Goal: Information Seeking & Learning: Learn about a topic

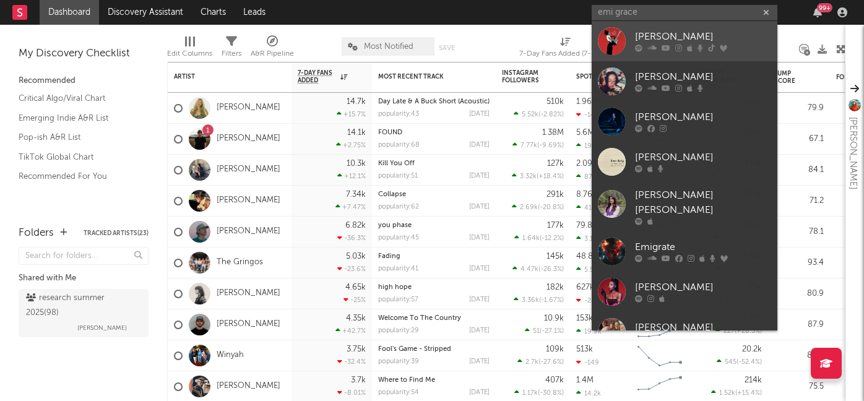
type input "emi grace"
click at [671, 35] on div "[PERSON_NAME]" at bounding box center [703, 37] width 136 height 15
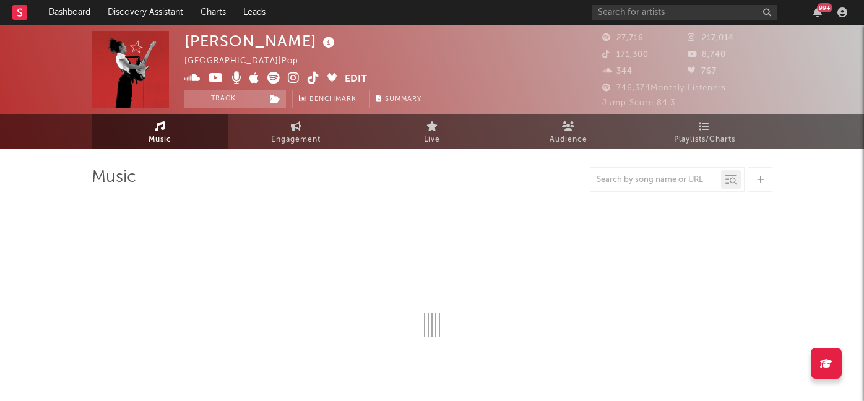
select select "6m"
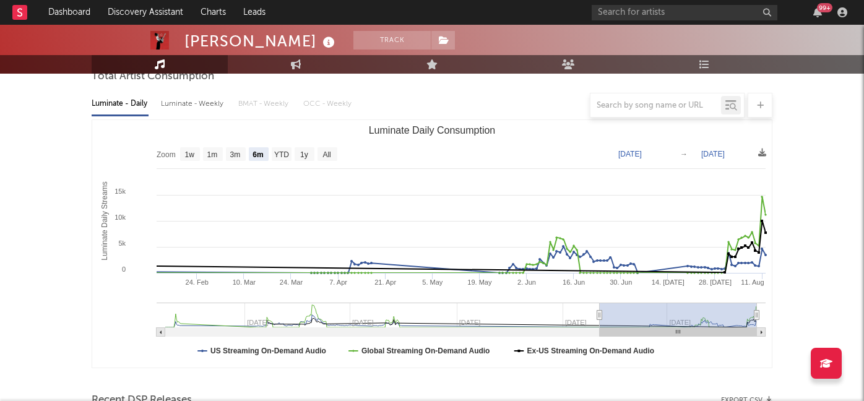
scroll to position [129, 0]
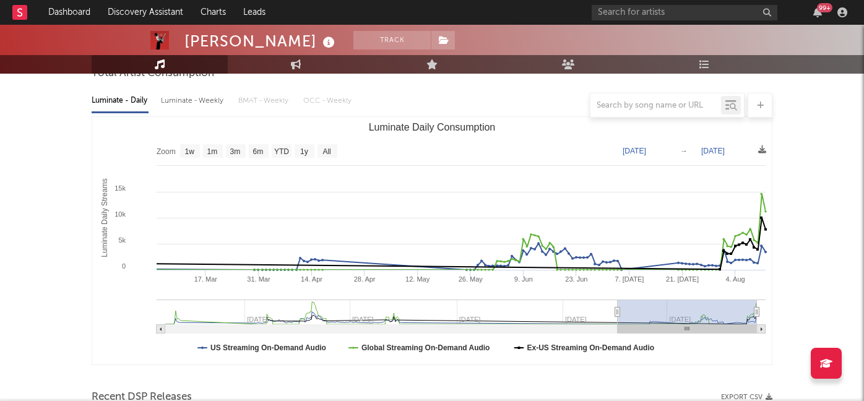
drag, startPoint x: 600, startPoint y: 309, endPoint x: 618, endPoint y: 310, distance: 17.9
click at [618, 310] on icon "Luminate Daily Consumption" at bounding box center [617, 311] width 5 height 9
type input "[DATE]"
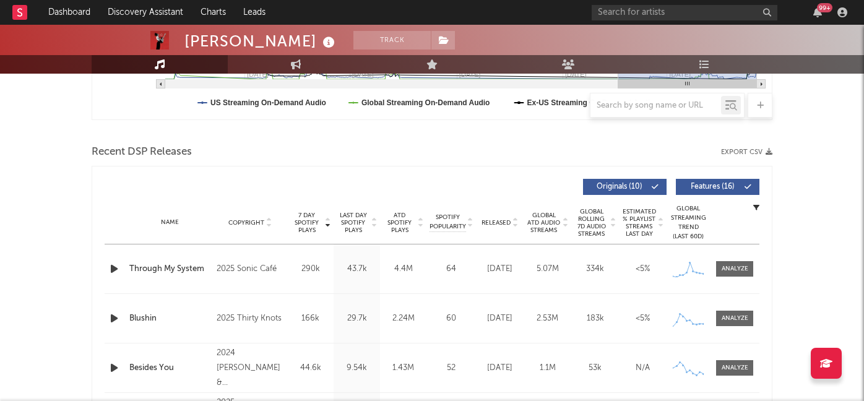
scroll to position [389, 0]
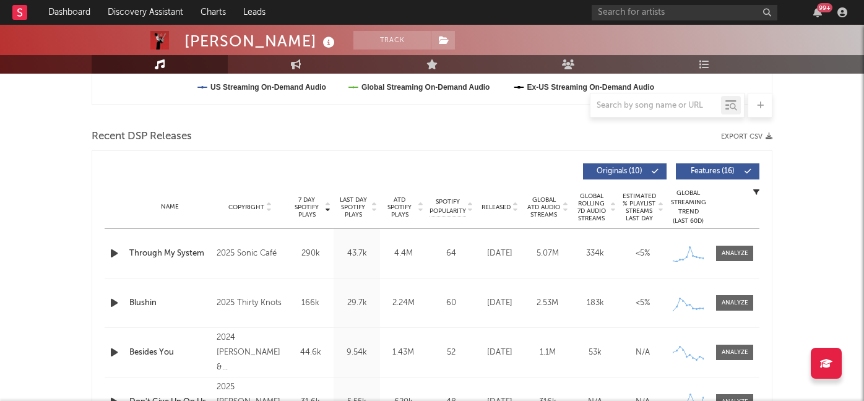
click at [505, 207] on span "Released" at bounding box center [495, 207] width 29 height 7
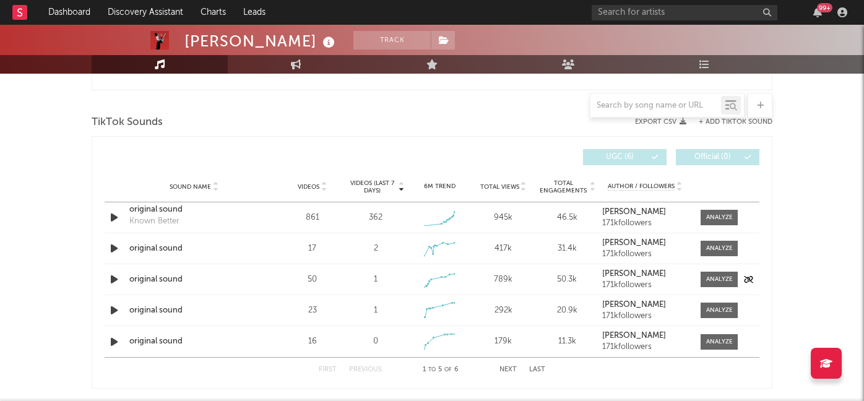
scroll to position [797, 0]
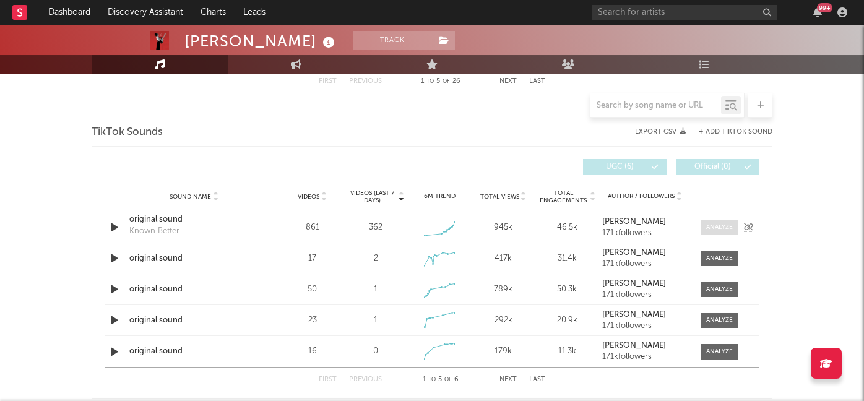
click at [711, 230] on div at bounding box center [719, 227] width 27 height 9
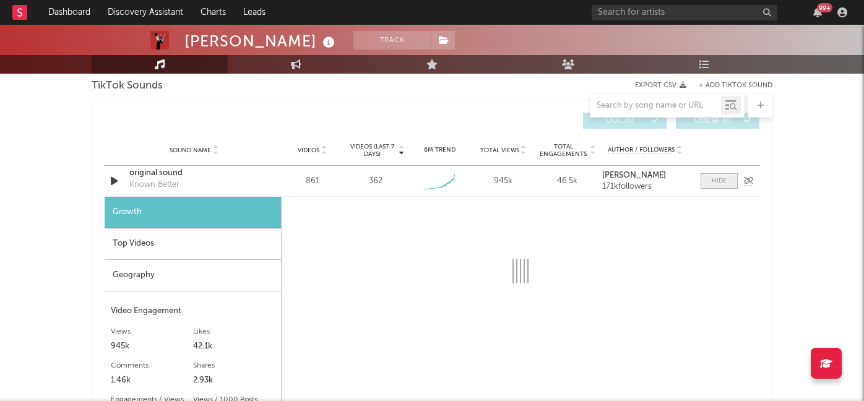
select select "1w"
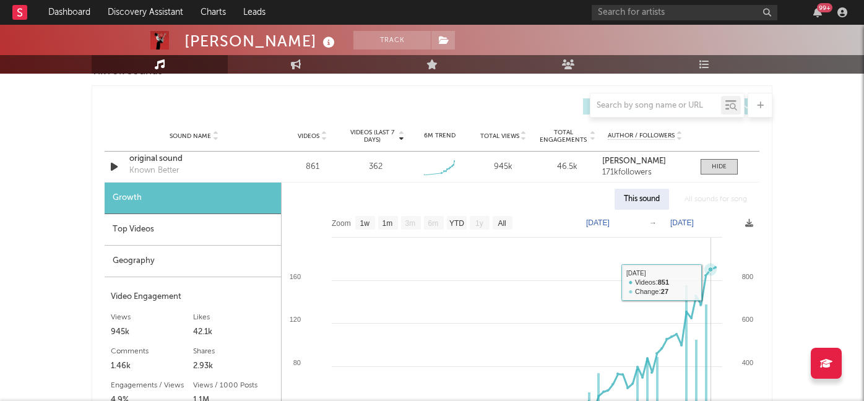
scroll to position [850, 0]
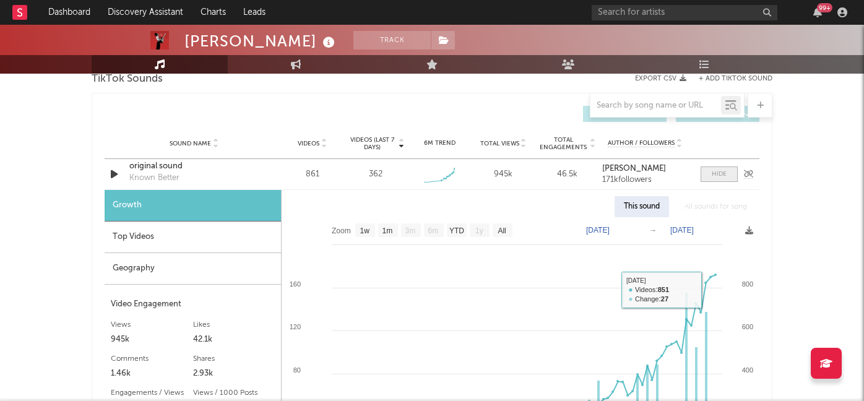
click at [710, 176] on span at bounding box center [718, 173] width 37 height 15
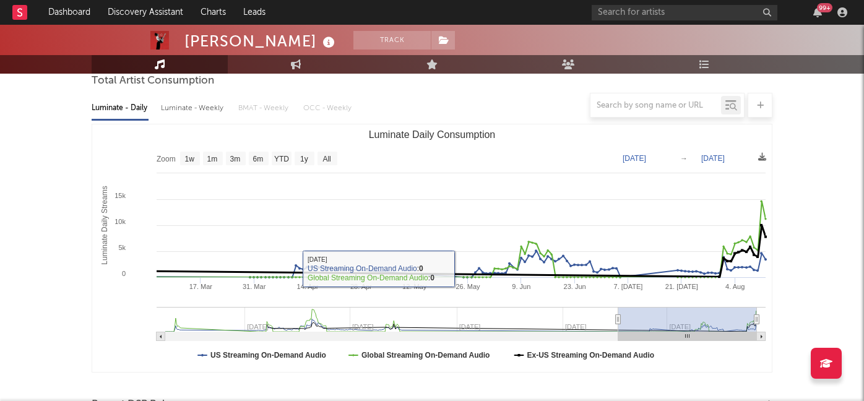
scroll to position [0, 0]
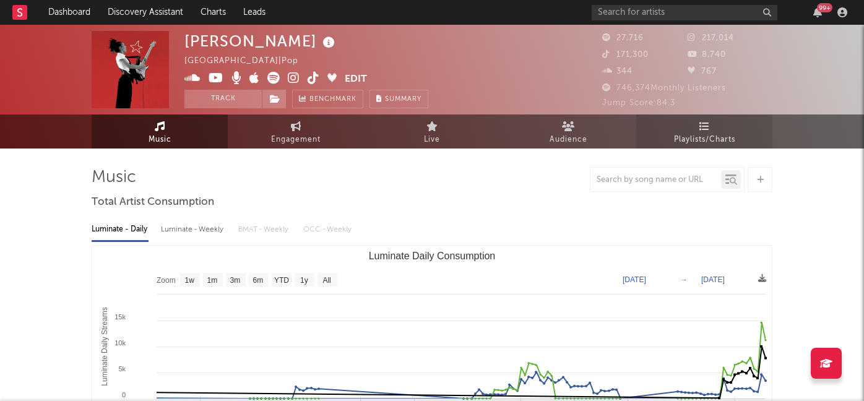
click at [722, 132] on span "Playlists/Charts" at bounding box center [704, 139] width 61 height 15
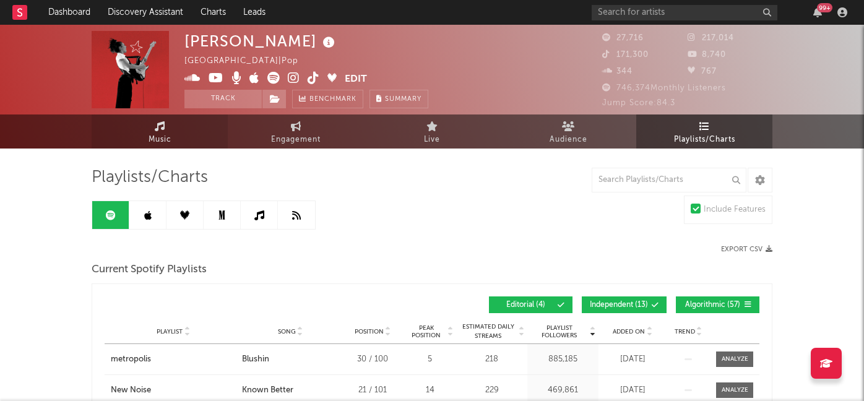
click at [165, 133] on span "Music" at bounding box center [159, 139] width 23 height 15
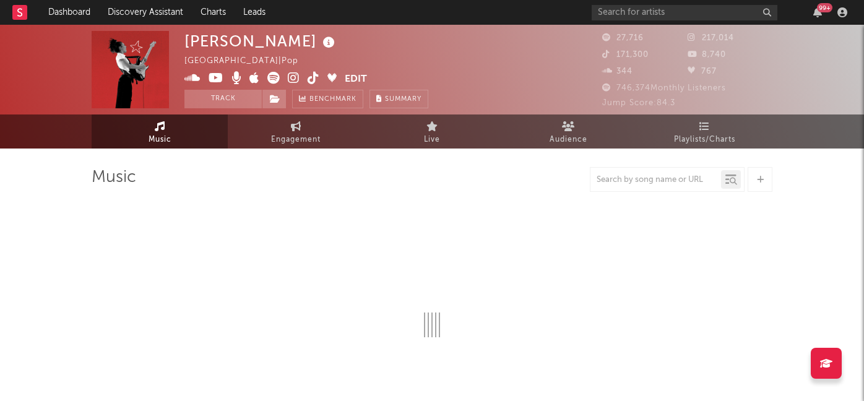
select select "6m"
